Goal: Information Seeking & Learning: Learn about a topic

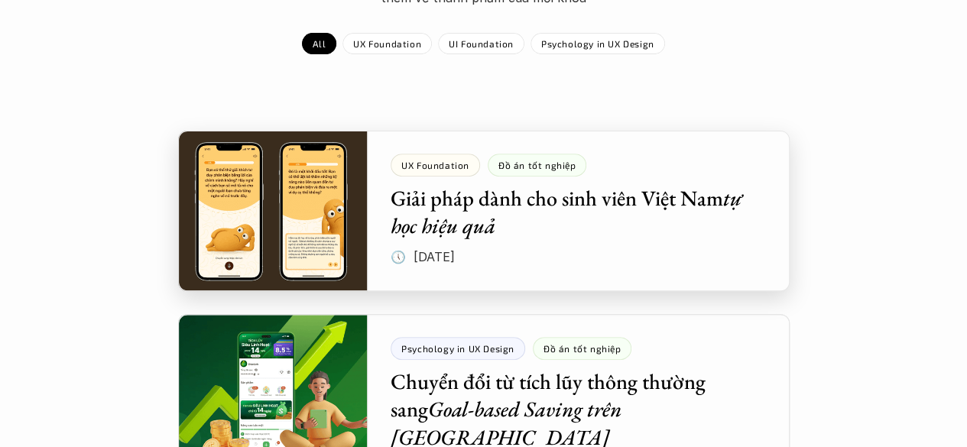
scroll to position [232, 0]
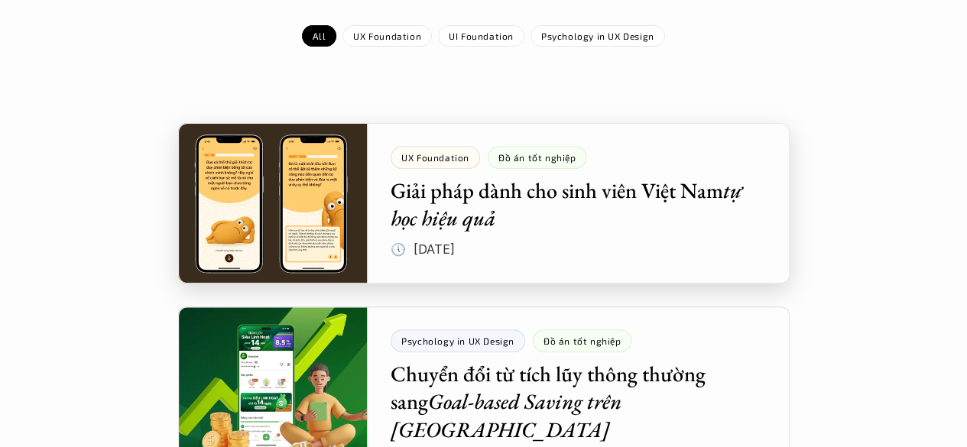
click at [304, 198] on div at bounding box center [484, 203] width 612 height 161
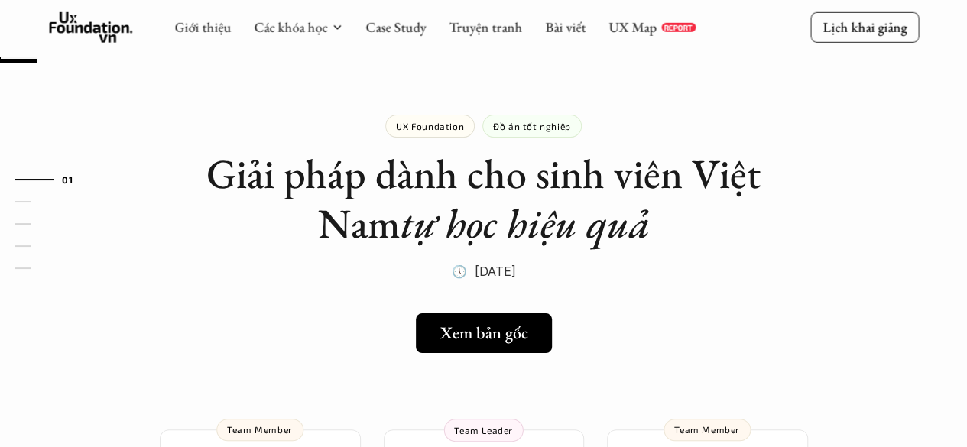
scroll to position [86, 0]
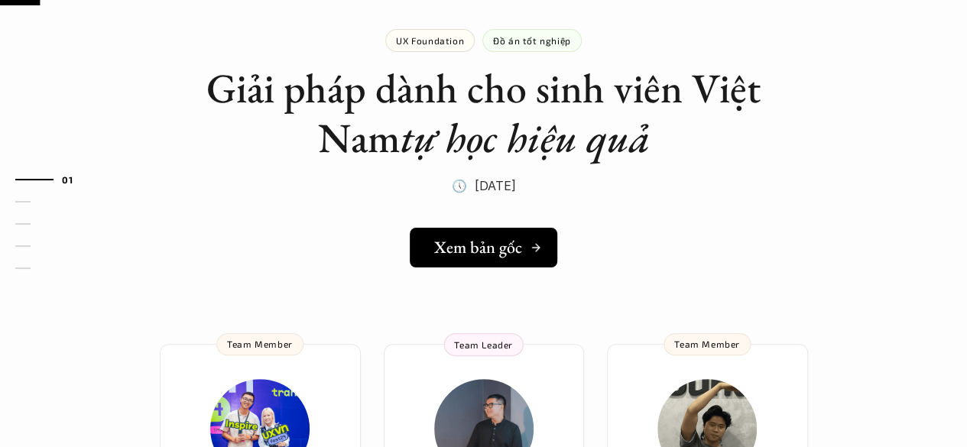
click at [460, 256] on h5 "Xem bản gốc" at bounding box center [478, 248] width 88 height 20
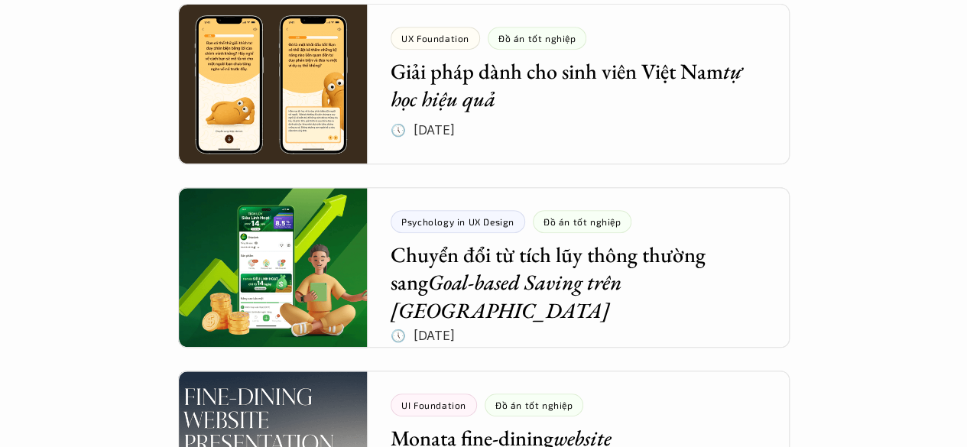
scroll to position [387, 0]
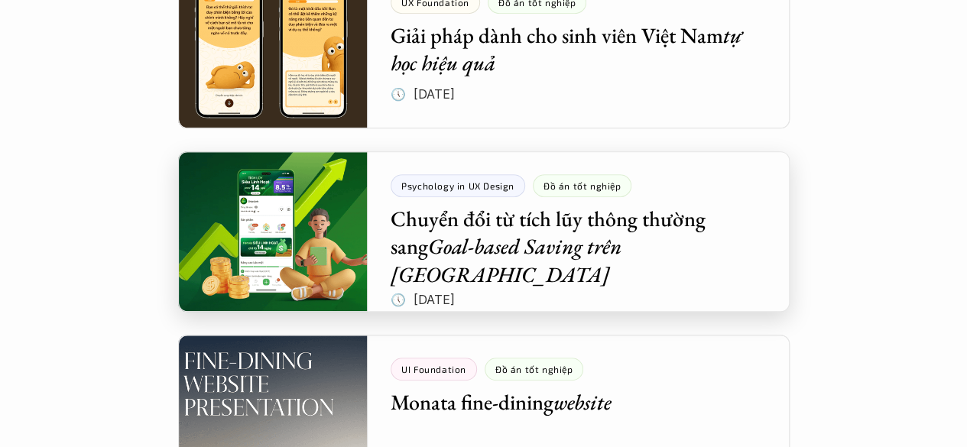
click at [294, 247] on div at bounding box center [484, 231] width 612 height 161
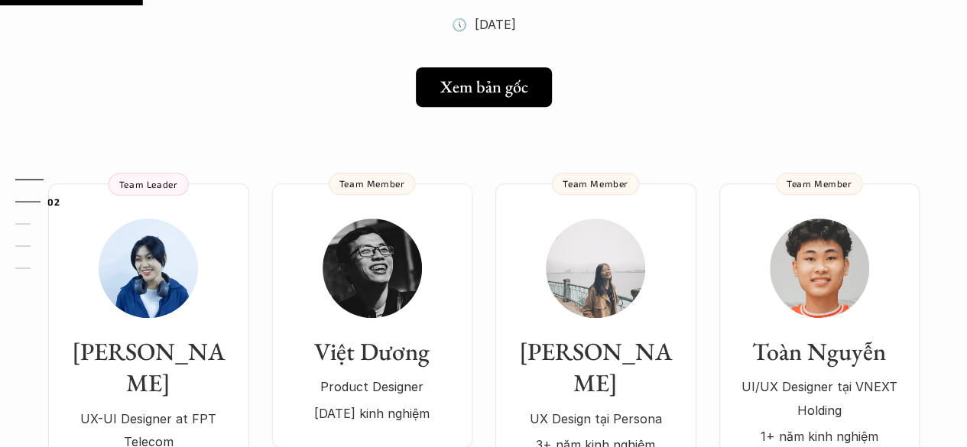
scroll to position [320, 0]
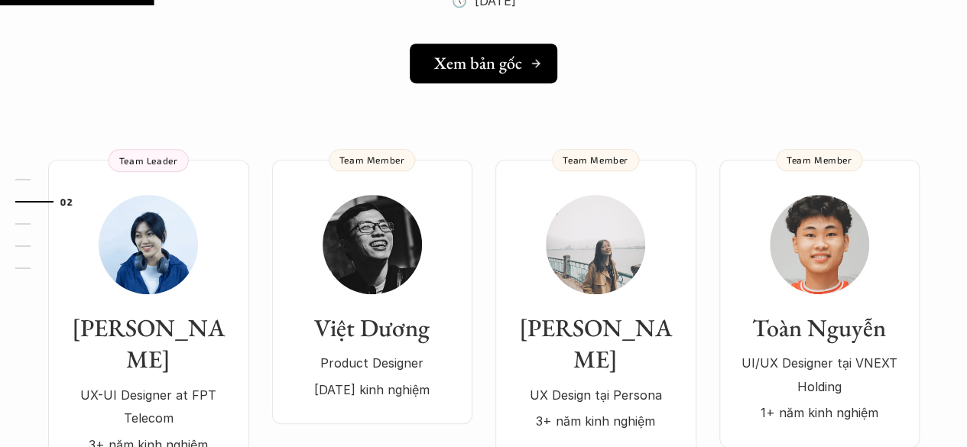
click at [489, 44] on link "Xem bản gốc" at bounding box center [484, 64] width 148 height 40
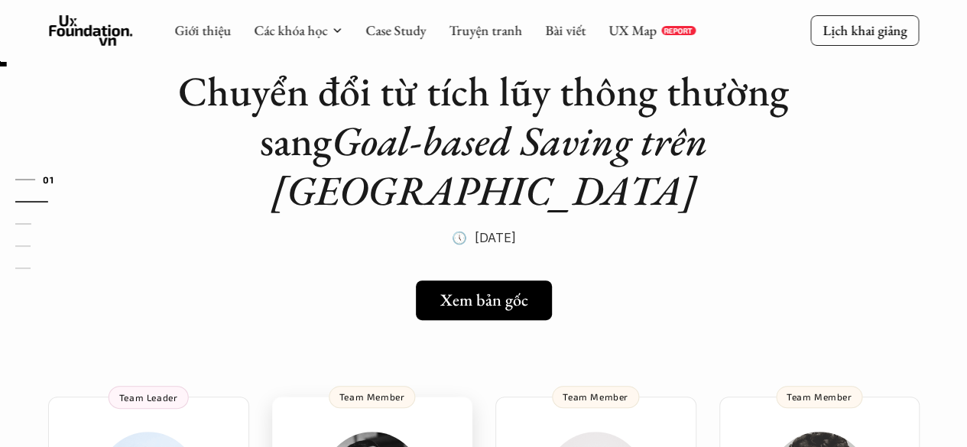
scroll to position [0, 0]
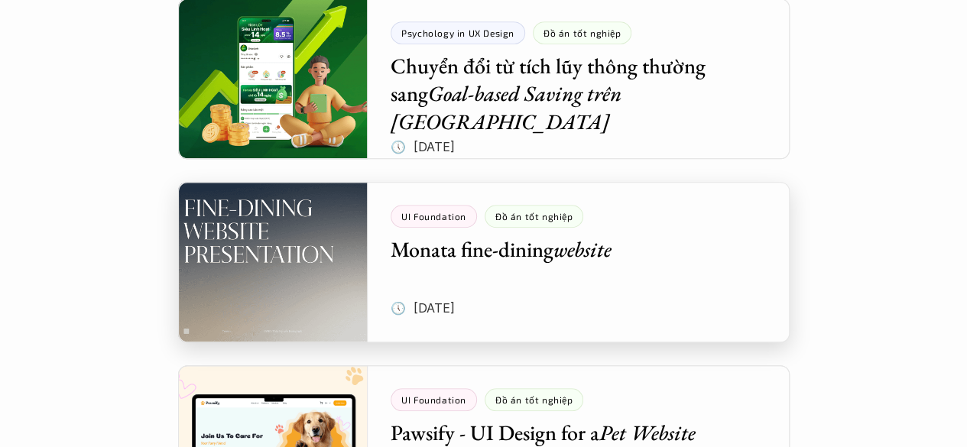
scroll to position [769, 0]
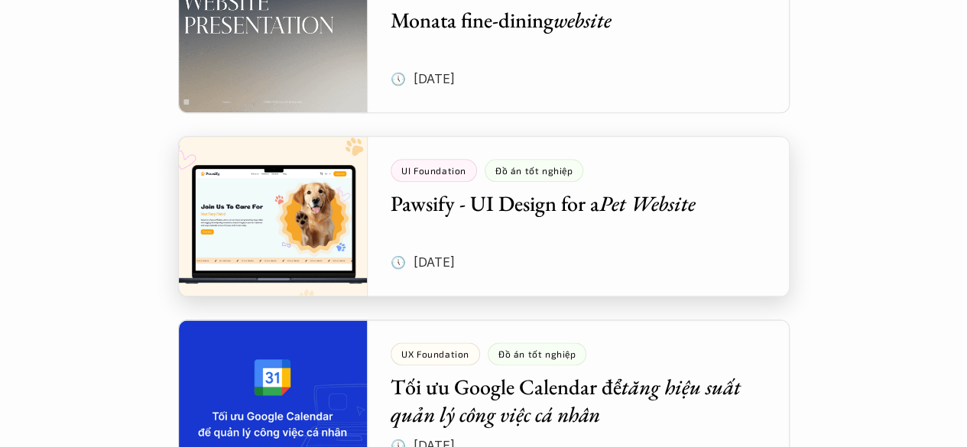
click at [534, 207] on div at bounding box center [484, 216] width 612 height 161
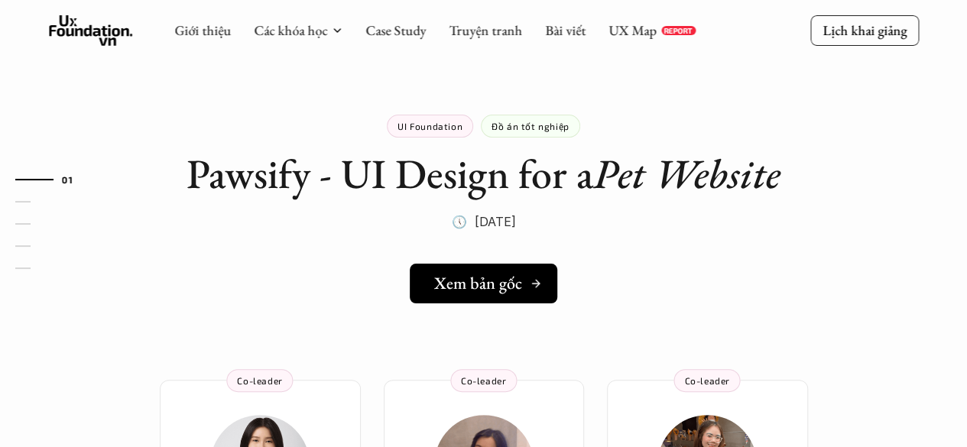
click at [520, 278] on h5 "Xem bản gốc" at bounding box center [478, 284] width 88 height 20
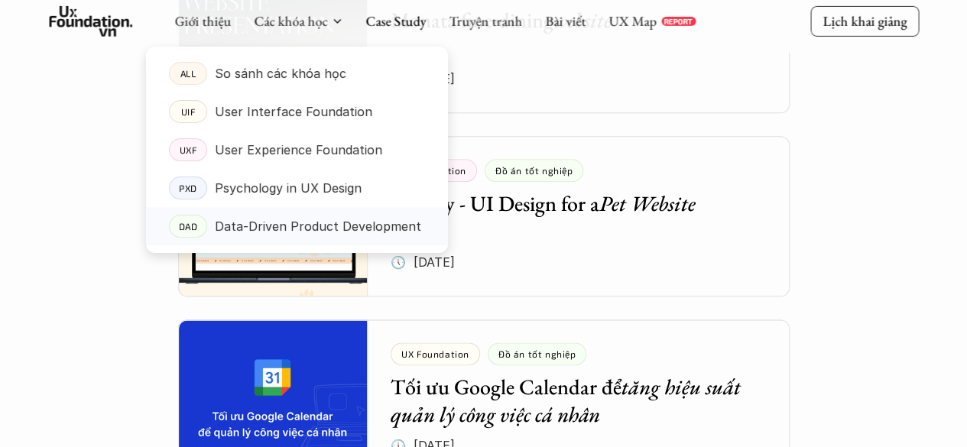
scroll to position [957, 0]
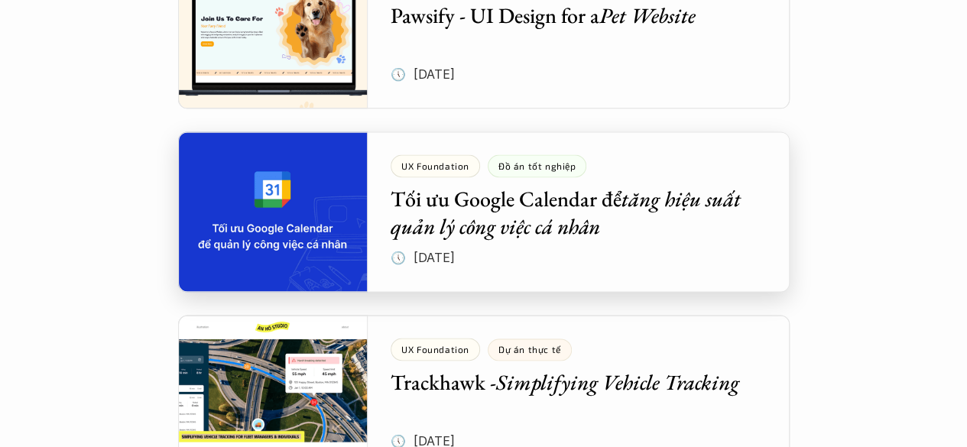
click at [362, 231] on div at bounding box center [484, 212] width 612 height 161
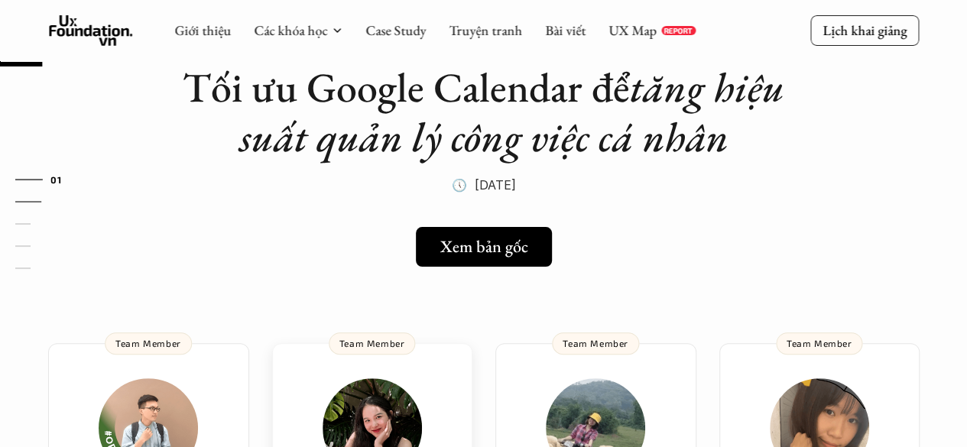
scroll to position [86, 0]
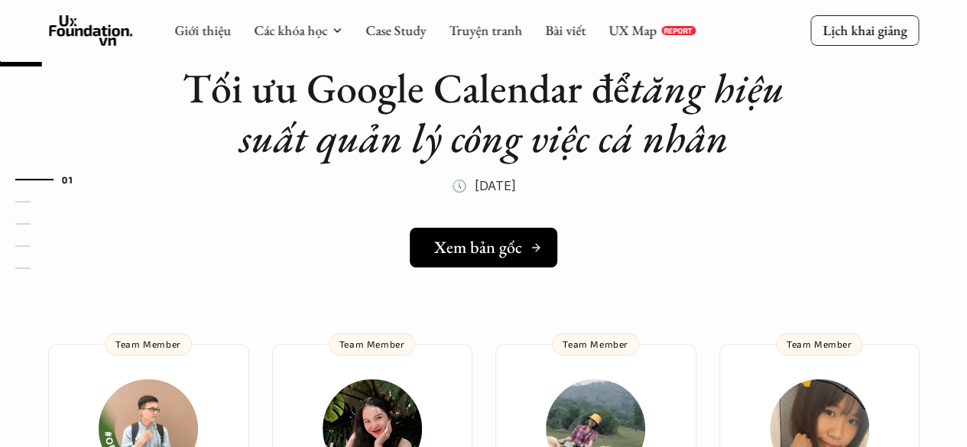
click at [492, 245] on h5 "Xem bản gốc" at bounding box center [478, 248] width 88 height 20
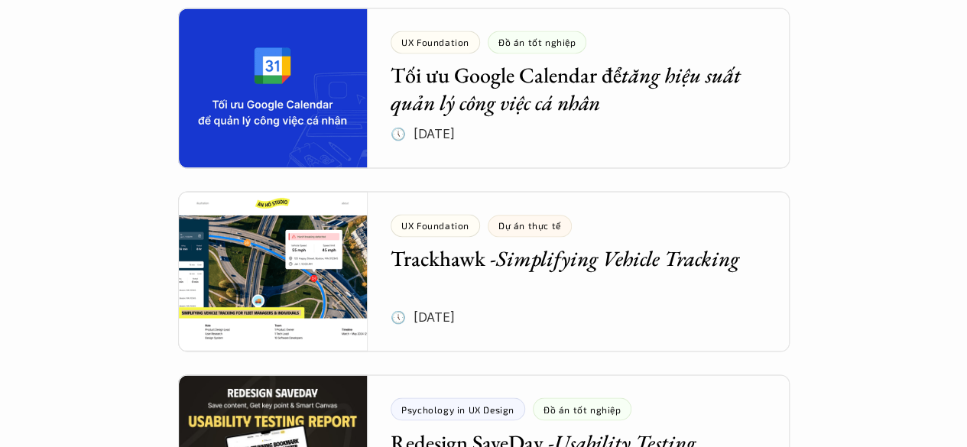
scroll to position [1089, 0]
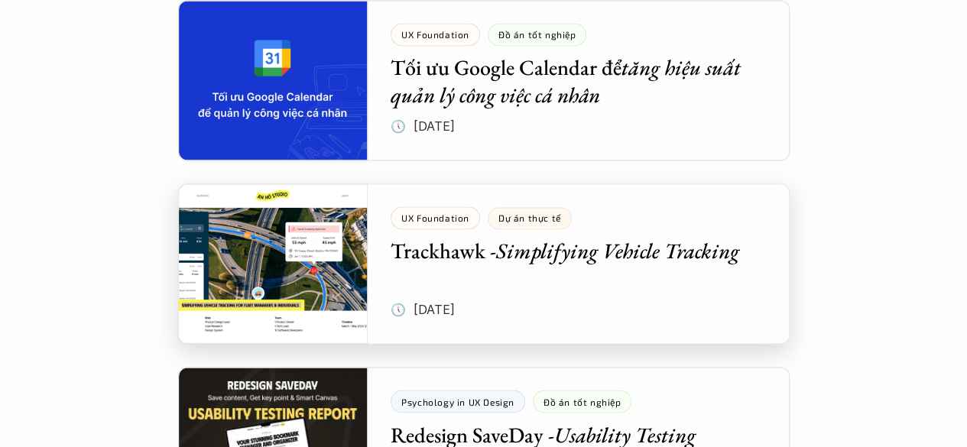
click at [580, 255] on div at bounding box center [484, 264] width 612 height 161
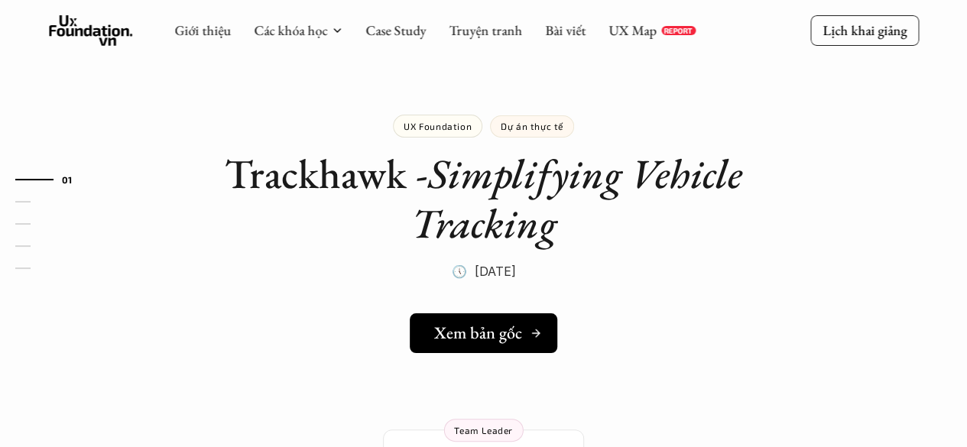
click at [483, 340] on h5 "Xem bản gốc" at bounding box center [478, 333] width 88 height 20
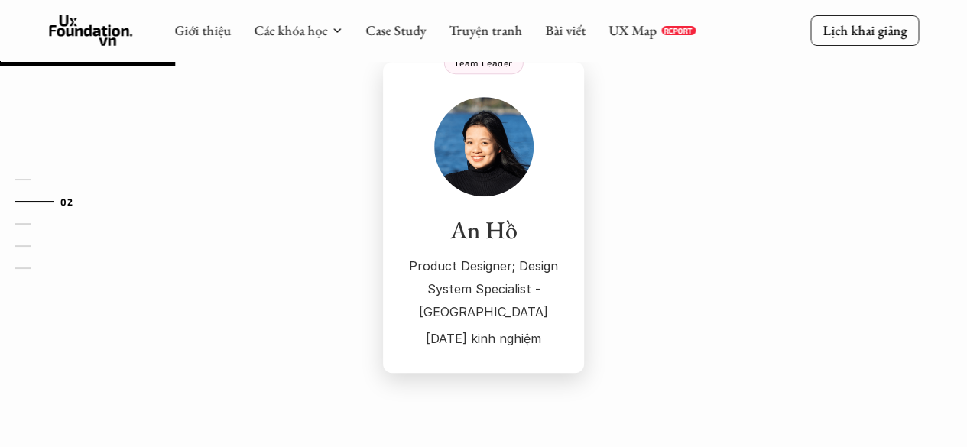
scroll to position [363, 0]
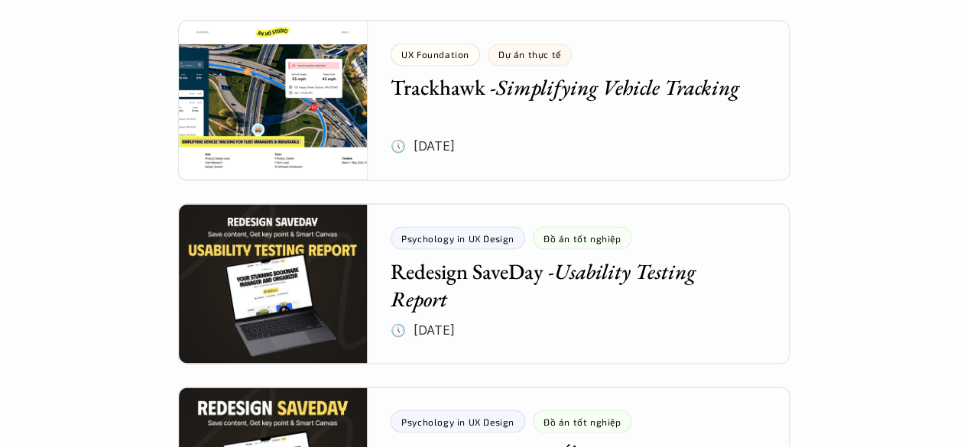
scroll to position [1254, 0]
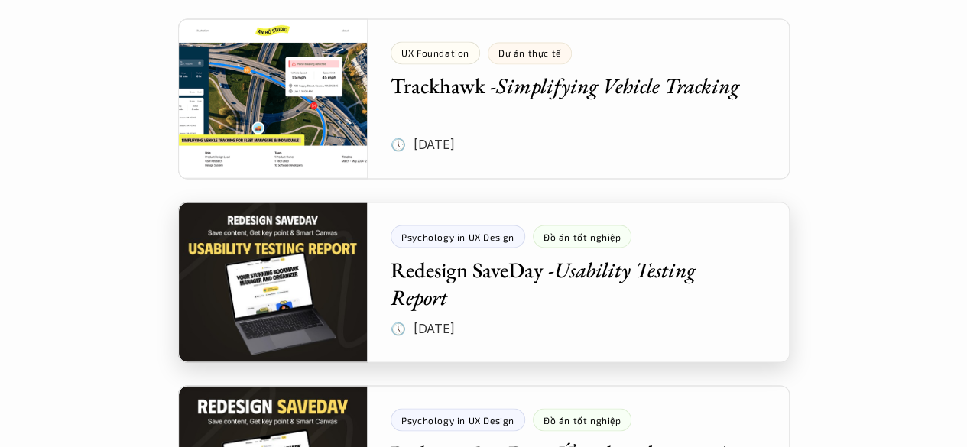
click at [462, 278] on div at bounding box center [484, 282] width 612 height 161
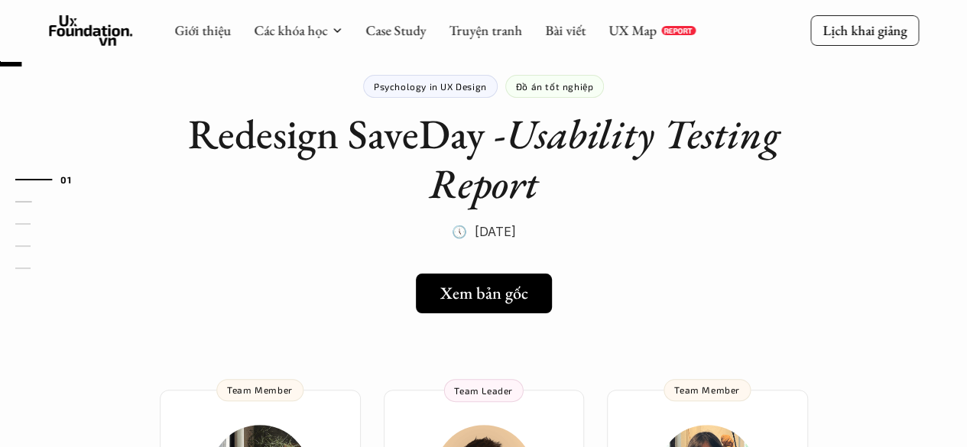
scroll to position [32, 0]
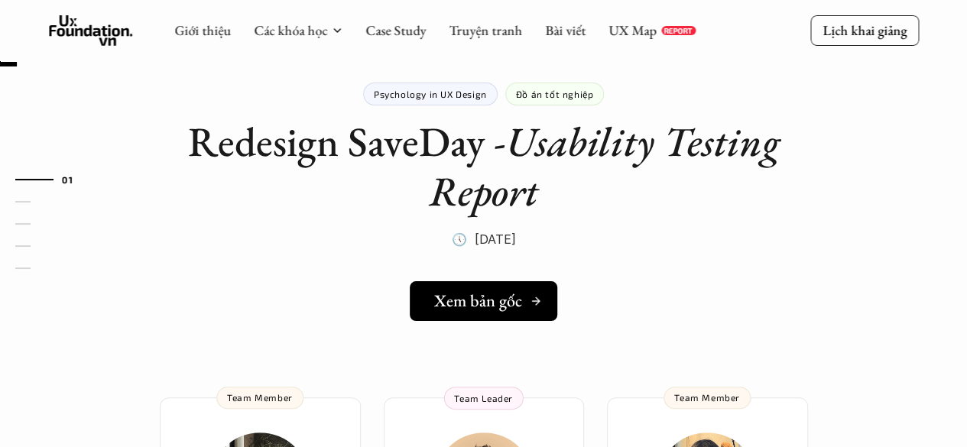
click at [465, 291] on h5 "Xem bản gốc" at bounding box center [478, 301] width 88 height 20
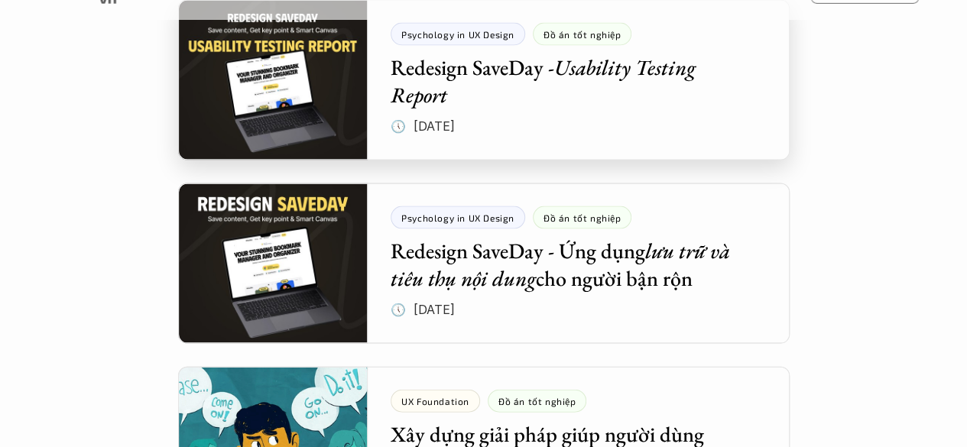
scroll to position [1456, 0]
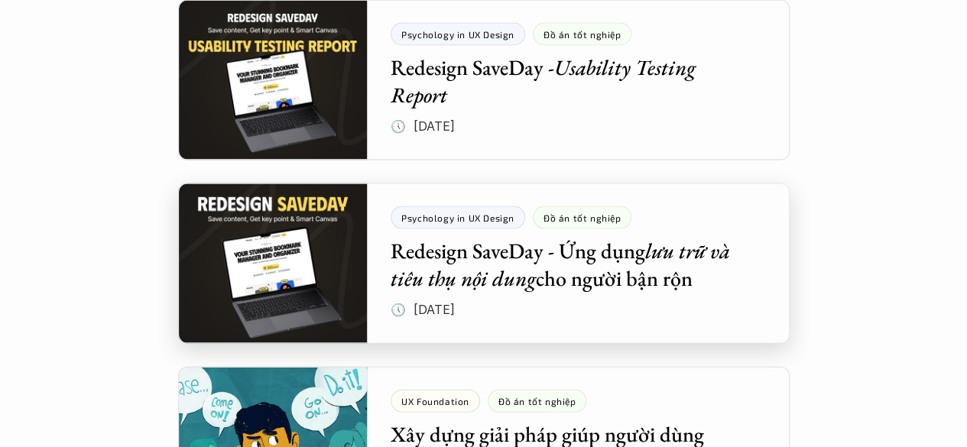
click at [640, 255] on div at bounding box center [484, 264] width 612 height 161
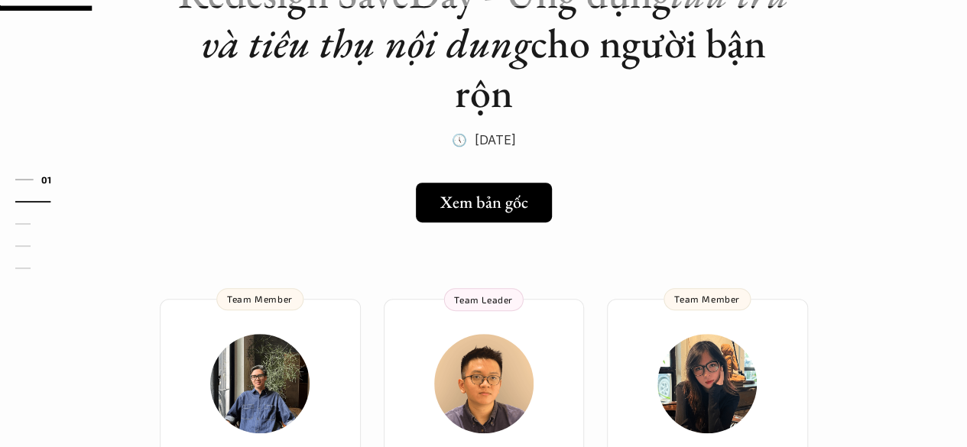
scroll to position [176, 0]
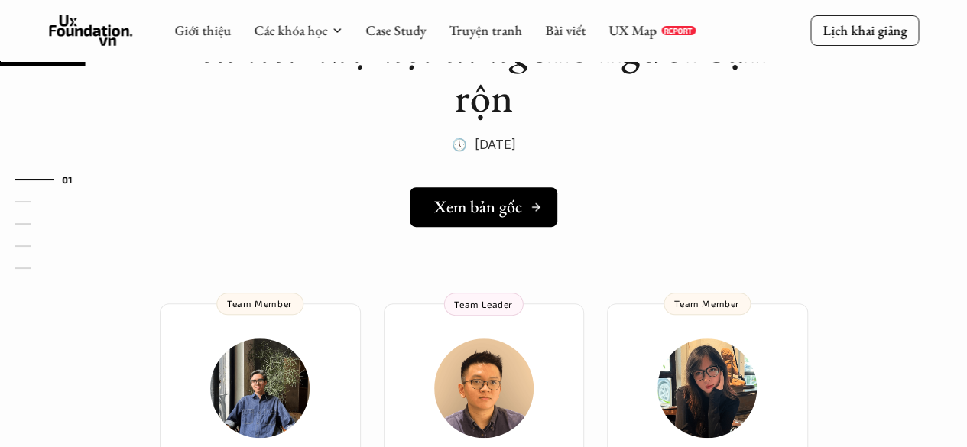
click at [496, 201] on h5 "Xem bản gốc" at bounding box center [478, 207] width 88 height 20
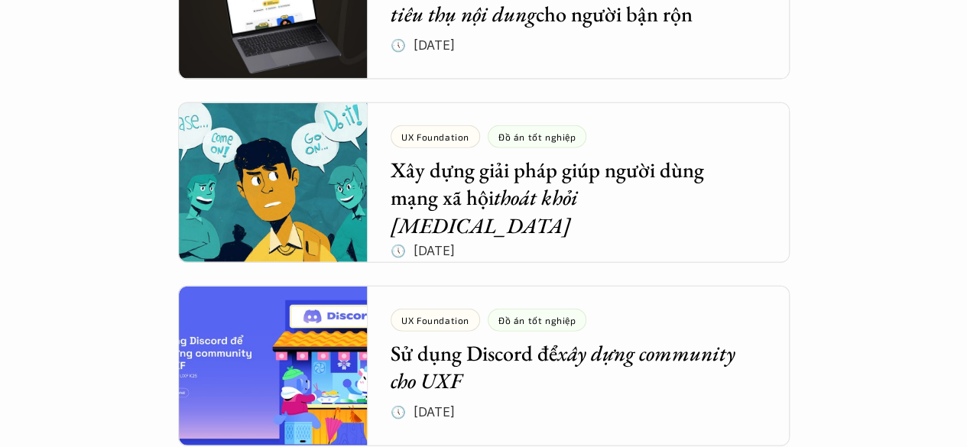
scroll to position [1721, 0]
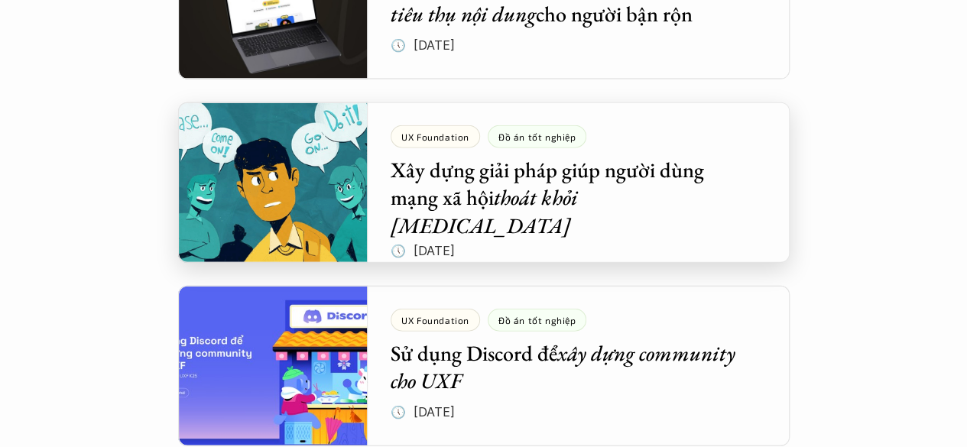
click at [255, 171] on div at bounding box center [484, 182] width 612 height 161
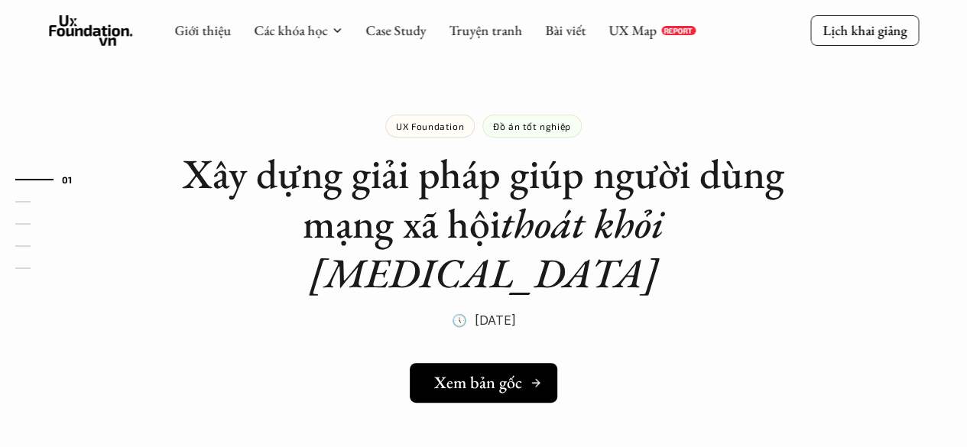
click at [534, 373] on div "Xem bản gốc" at bounding box center [488, 383] width 108 height 20
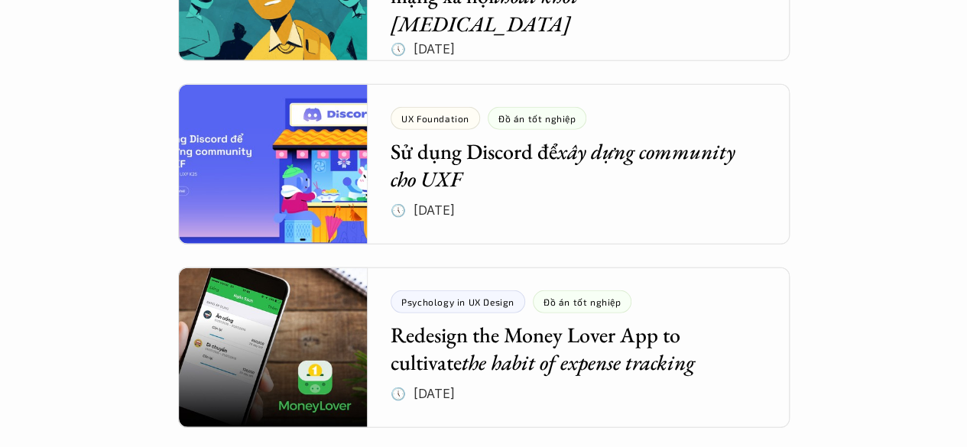
scroll to position [1922, 0]
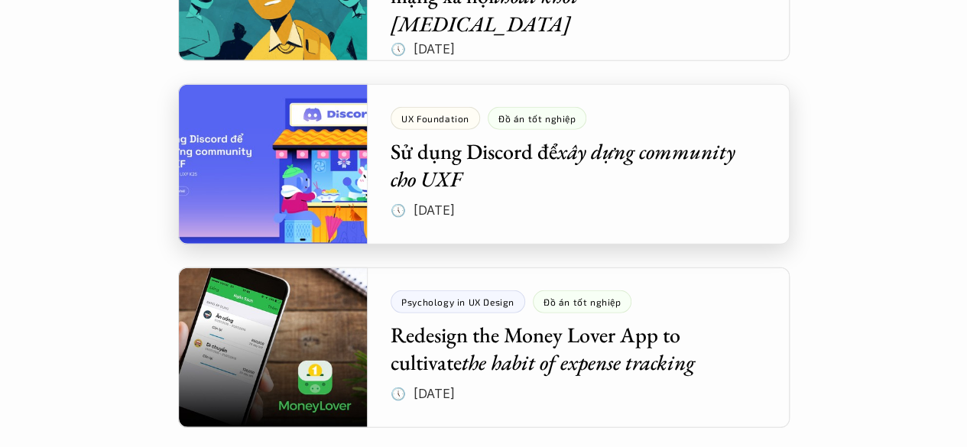
click at [652, 168] on div at bounding box center [484, 164] width 612 height 161
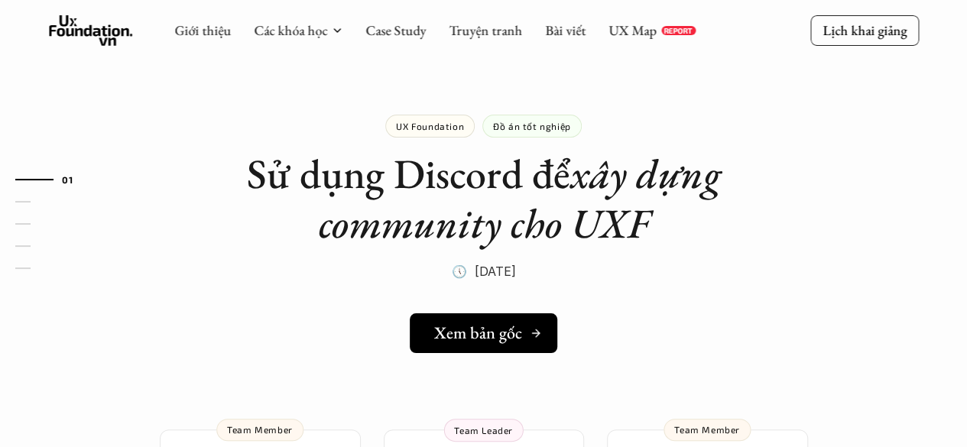
click at [496, 345] on link "Xem bản gốc" at bounding box center [484, 334] width 148 height 40
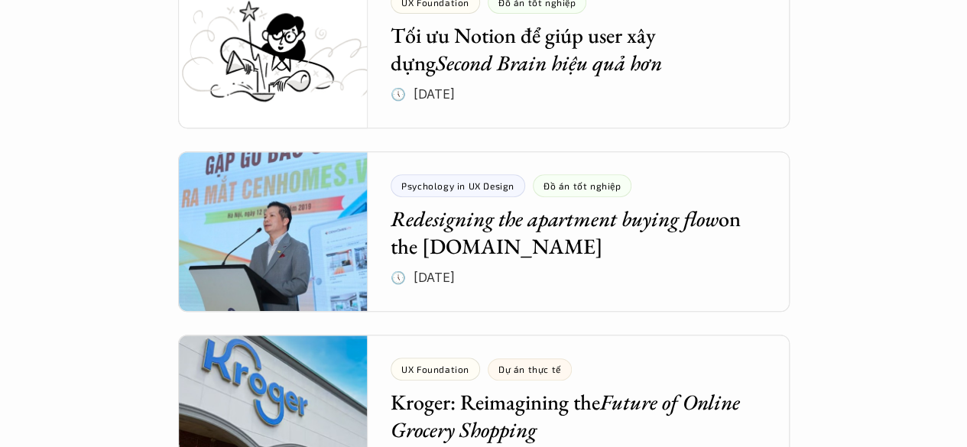
scroll to position [3204, 0]
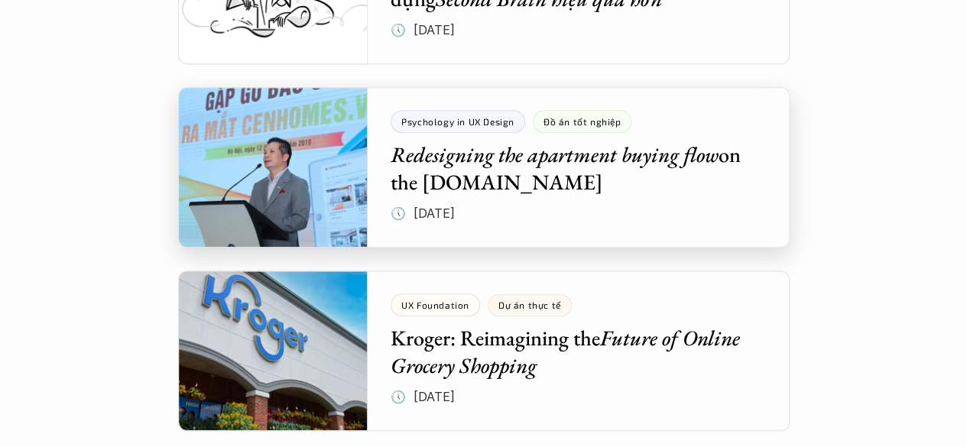
click at [533, 166] on div at bounding box center [484, 167] width 612 height 161
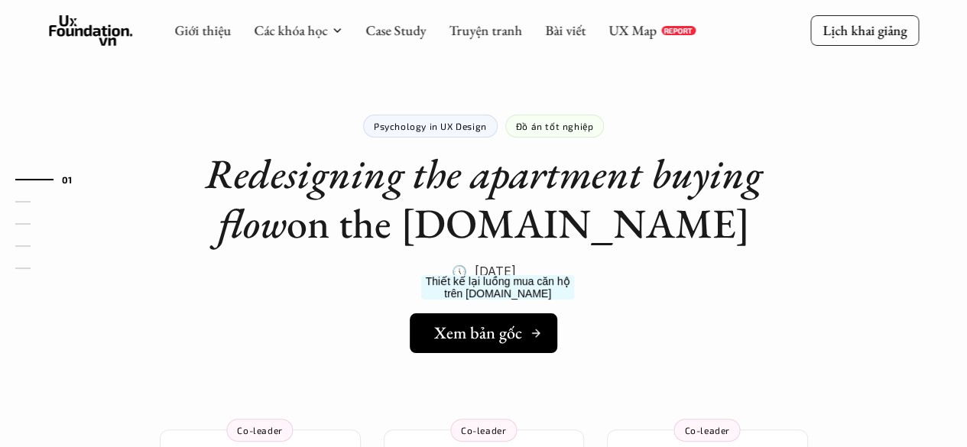
click at [498, 339] on h5 "Xem bản gốc" at bounding box center [478, 333] width 88 height 20
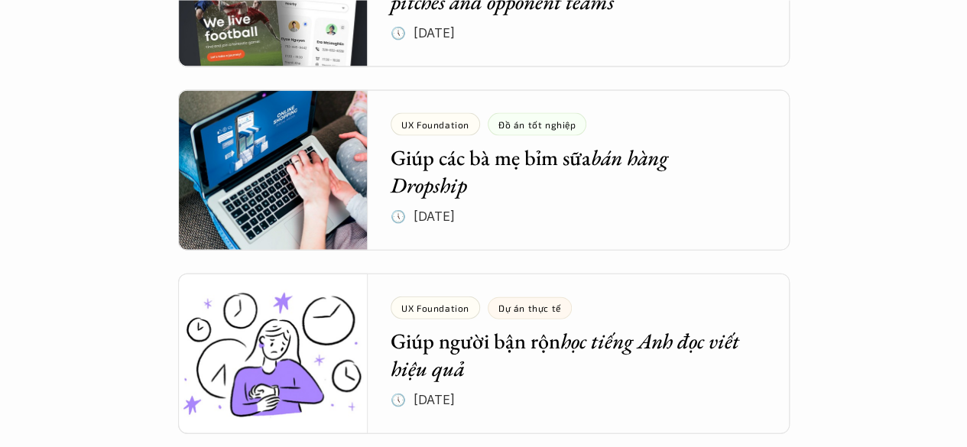
scroll to position [4475, 0]
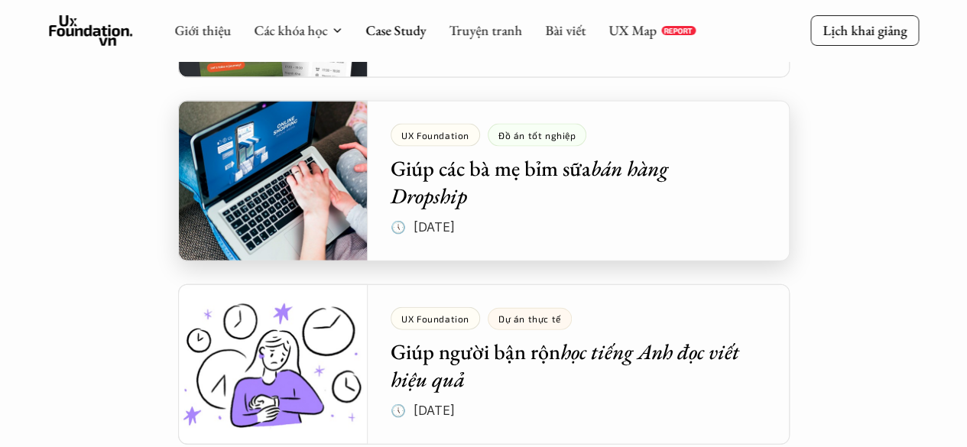
click at [280, 150] on div at bounding box center [484, 181] width 612 height 161
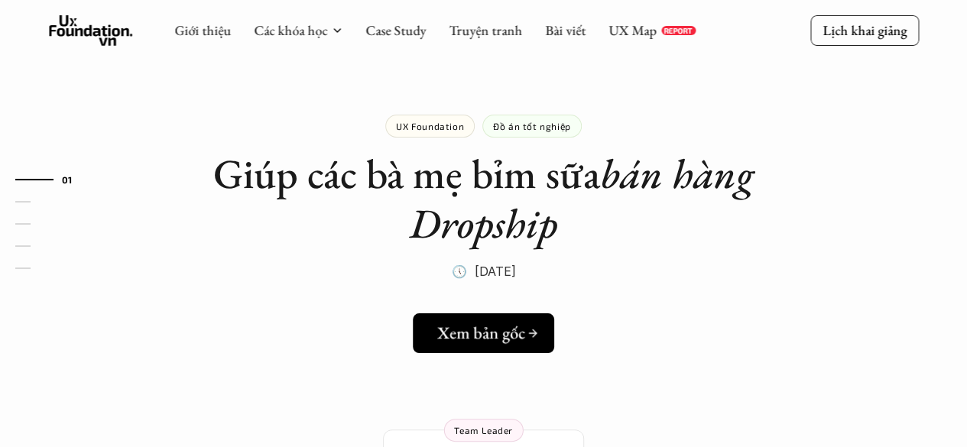
click at [522, 347] on link "Xem bản gốc" at bounding box center [483, 334] width 141 height 40
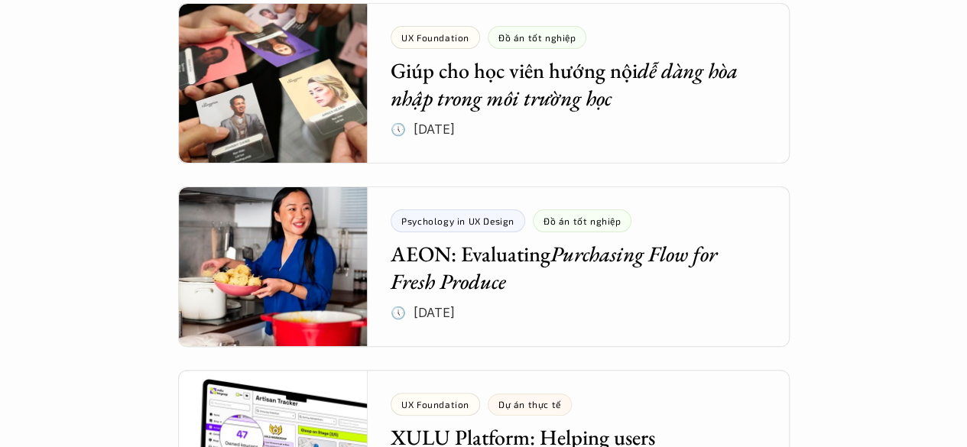
scroll to position [5865, 0]
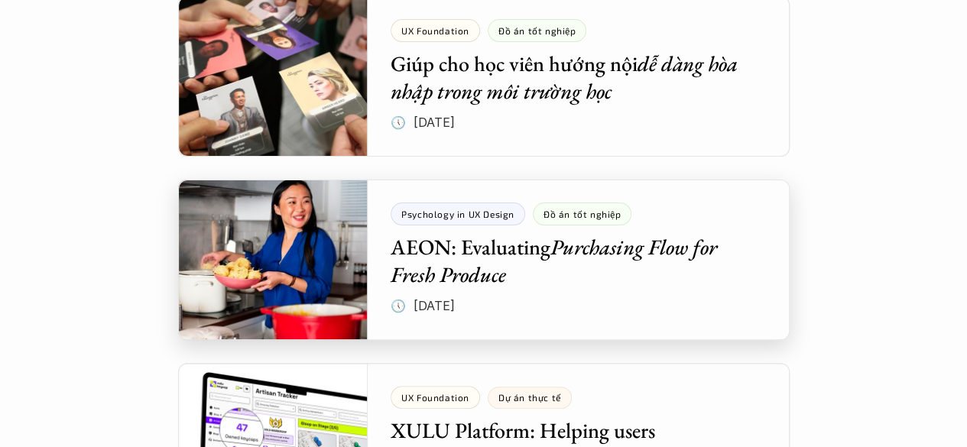
click at [581, 274] on div at bounding box center [484, 260] width 612 height 161
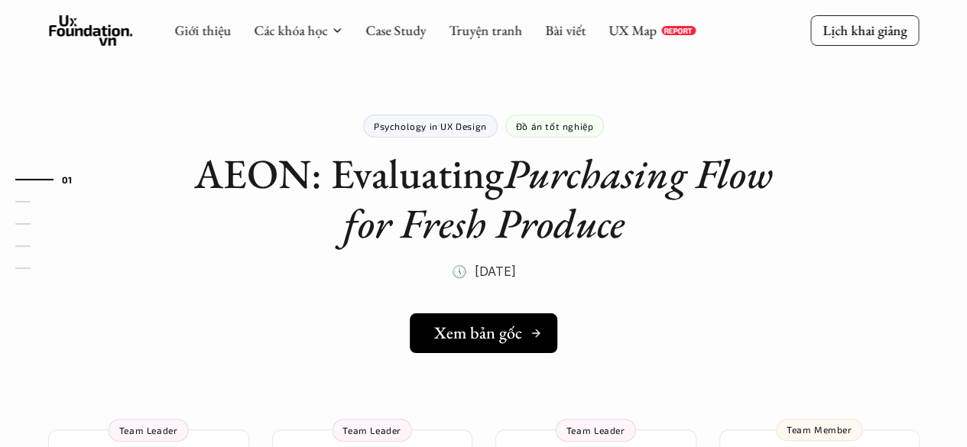
click at [500, 334] on h5 "Xem bản gốc" at bounding box center [478, 333] width 88 height 20
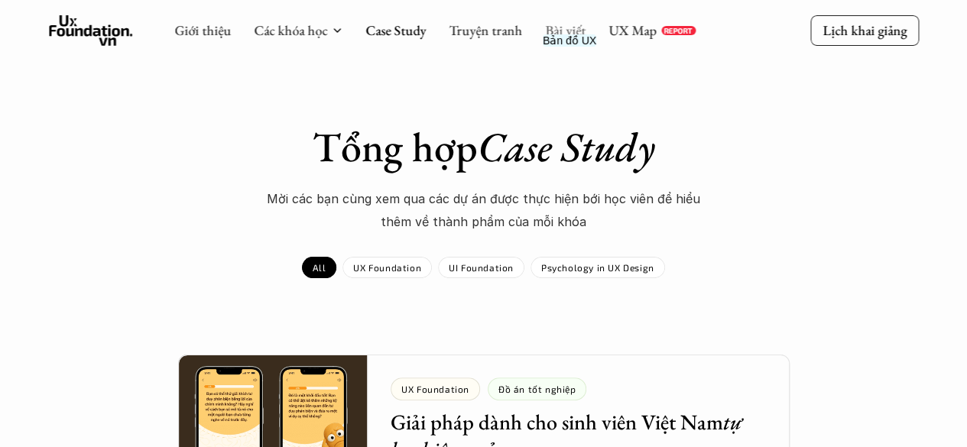
click at [574, 34] on link "Bài viết" at bounding box center [565, 30] width 41 height 18
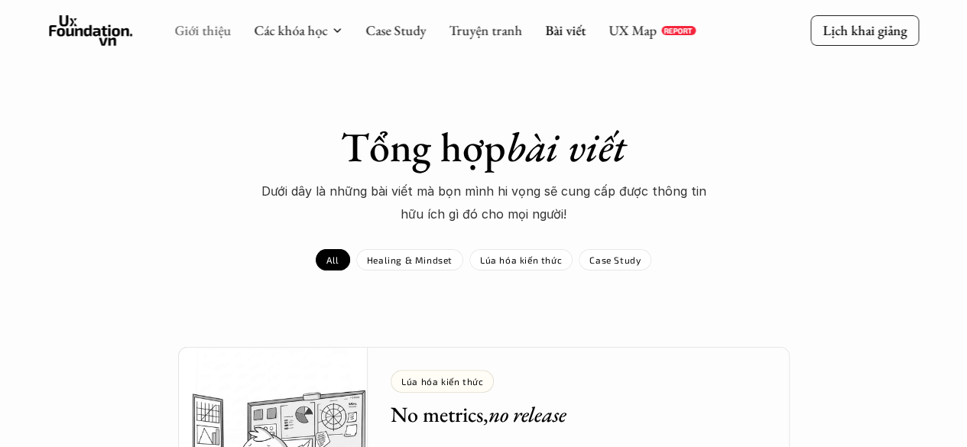
click at [218, 36] on link "Giới thiệu" at bounding box center [202, 30] width 57 height 18
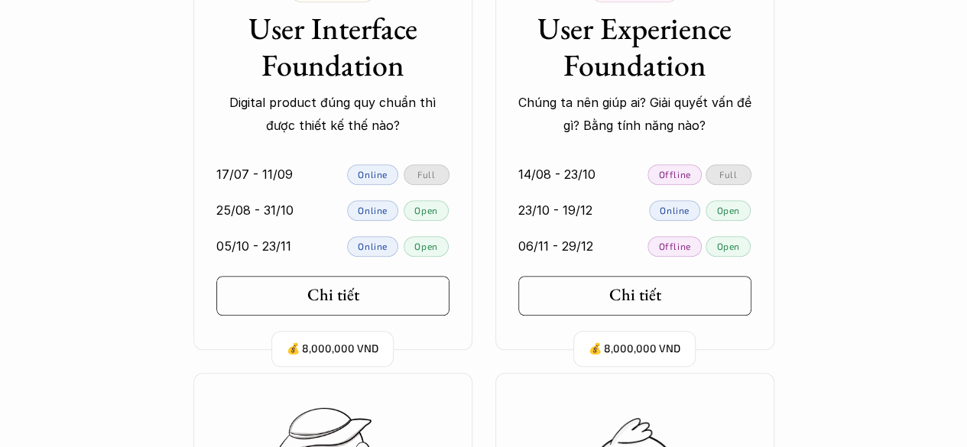
scroll to position [3464, 0]
